Goal: Find specific page/section: Find specific page/section

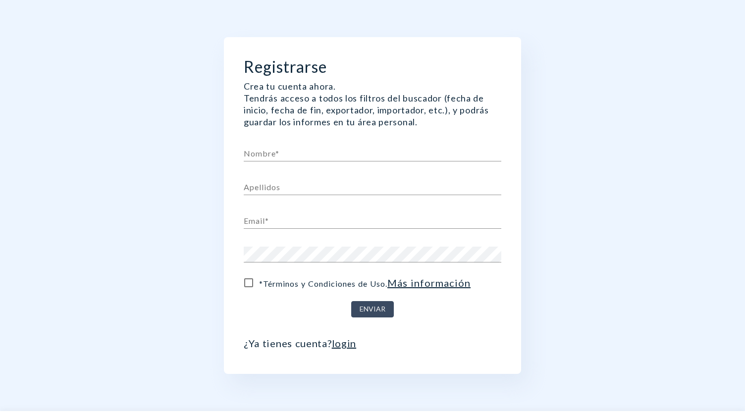
click at [344, 343] on link "login" at bounding box center [344, 343] width 25 height 12
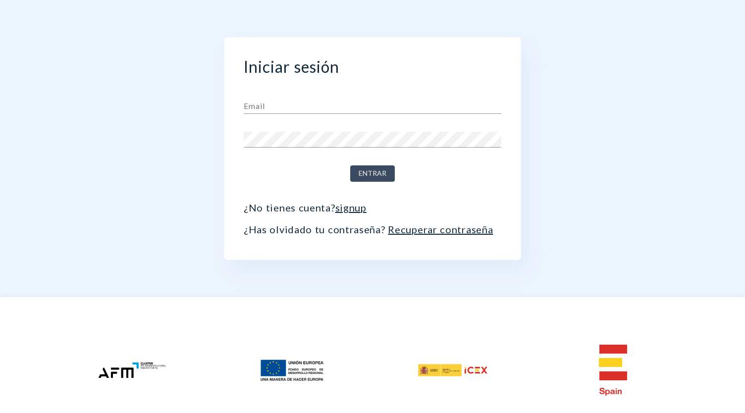
click at [355, 108] on input "text" at bounding box center [372, 106] width 257 height 16
type input "[PERSON_NAME][EMAIL_ADDRESS][PERSON_NAME][DOMAIN_NAME]"
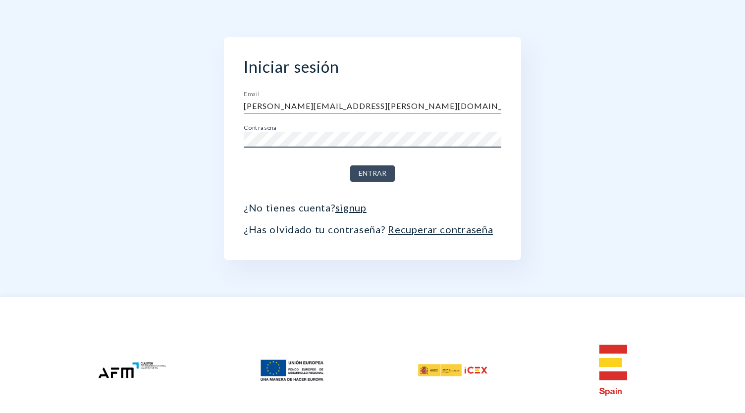
click at [350, 165] on button "Entrar" at bounding box center [372, 173] width 45 height 16
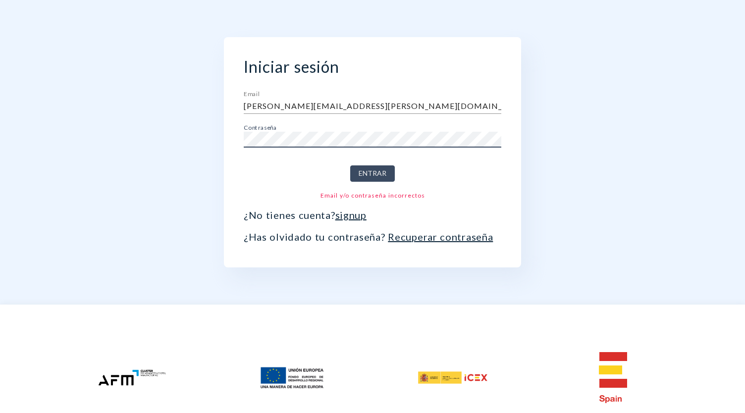
click at [148, 127] on div "Iniciar sesión Email [PERSON_NAME][EMAIL_ADDRESS][PERSON_NAME][DOMAIN_NAME] Con…" at bounding box center [372, 152] width 545 height 304
click at [350, 165] on button "Entrar" at bounding box center [372, 173] width 45 height 16
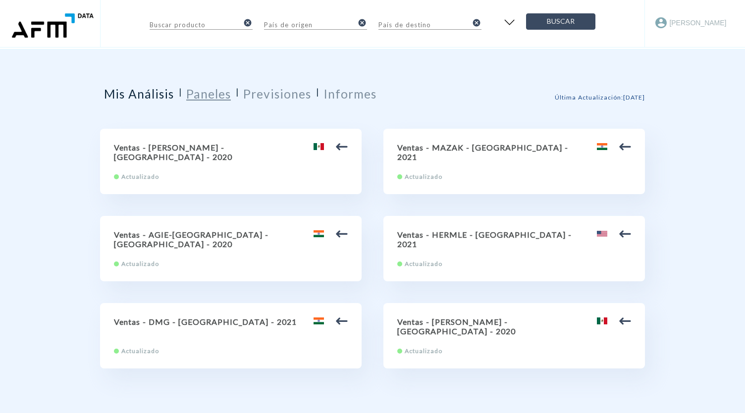
click at [211, 97] on h2 "Paneles" at bounding box center [208, 94] width 45 height 14
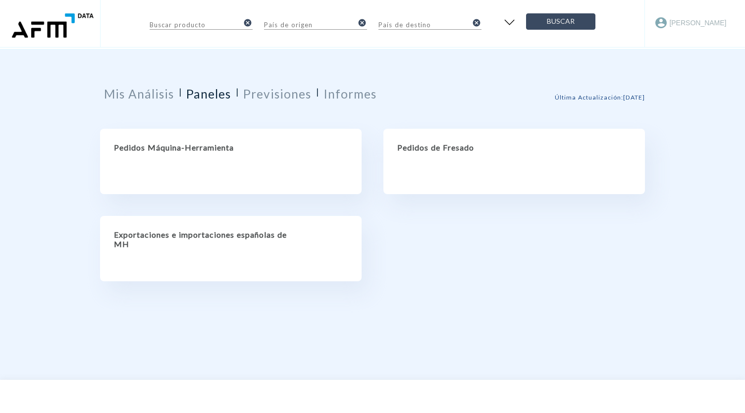
click at [217, 152] on div "Pedidos Máquina-Herramienta" at bounding box center [230, 161] width 261 height 65
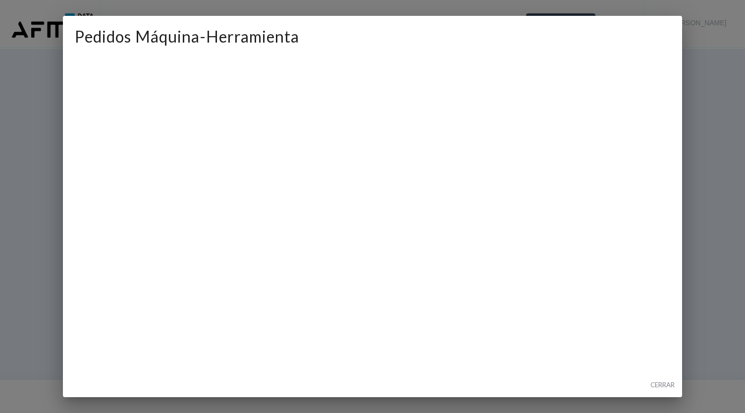
scroll to position [86, 0]
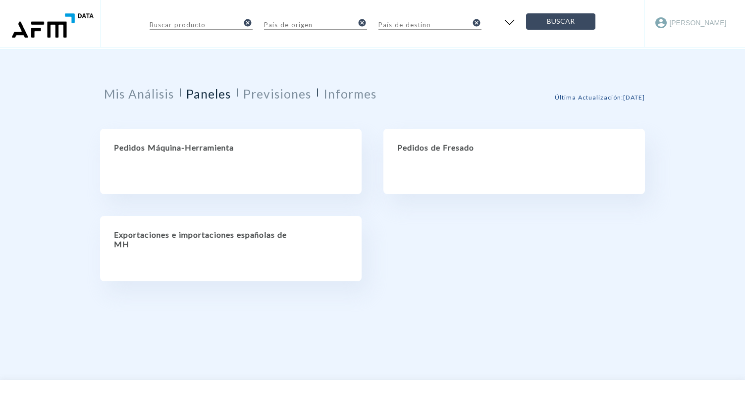
click at [181, 149] on h2 "Pedidos Máquina-Herramienta" at bounding box center [231, 147] width 234 height 9
click at [251, 240] on h2 "Exportaciones e importaciones españolas de MH" at bounding box center [231, 239] width 234 height 19
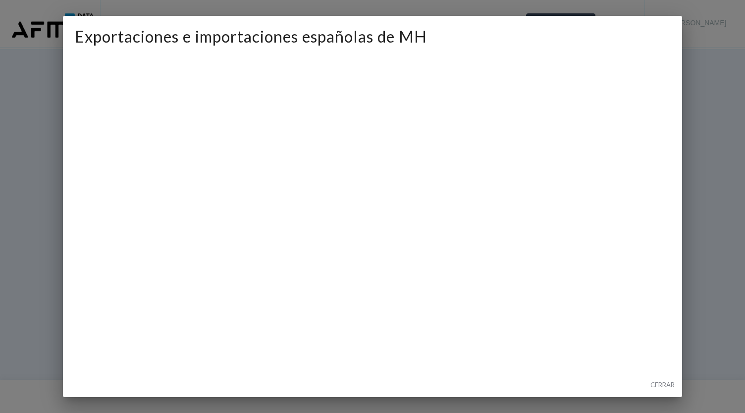
scroll to position [70, 0]
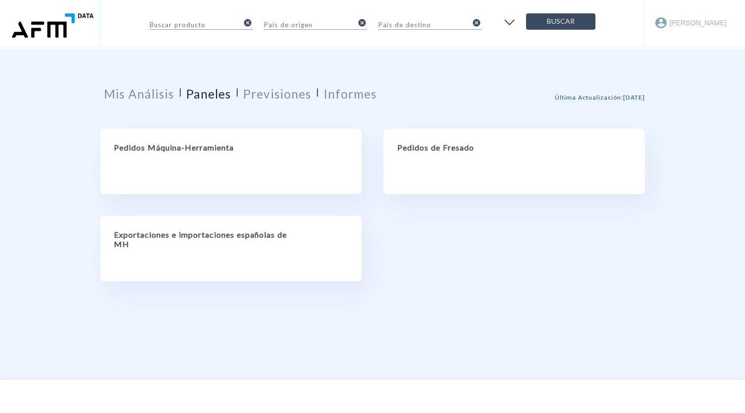
click at [194, 148] on h2 "Pedidos Máquina-Herramienta" at bounding box center [231, 147] width 234 height 9
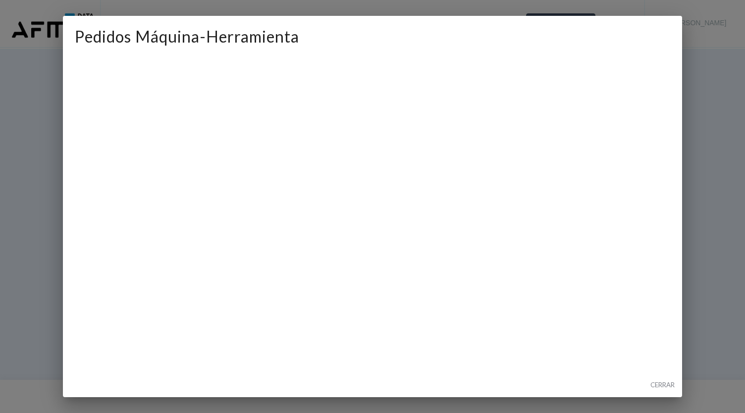
scroll to position [0, 0]
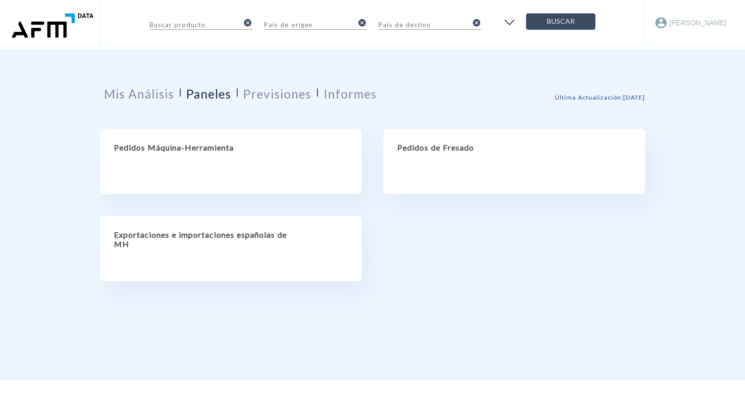
click at [219, 133] on div "Pedidos Máquina-Herramienta" at bounding box center [230, 161] width 261 height 65
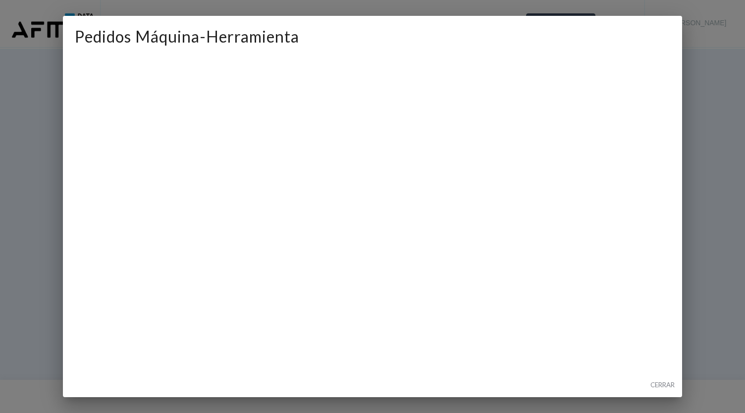
scroll to position [51, 0]
